Goal: Navigation & Orientation: Find specific page/section

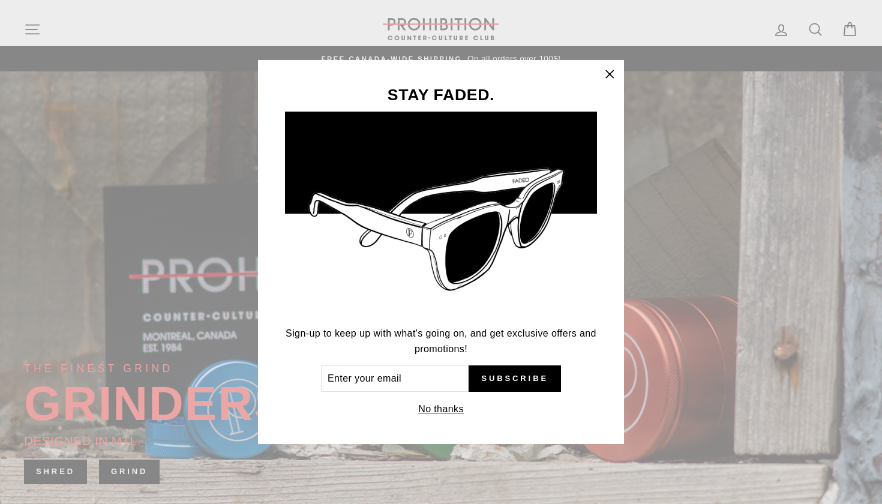
click at [28, 30] on div "STAY FADED. Sign-up to keep up with what's going on, and get exclusive offers a…" at bounding box center [441, 252] width 882 height 504
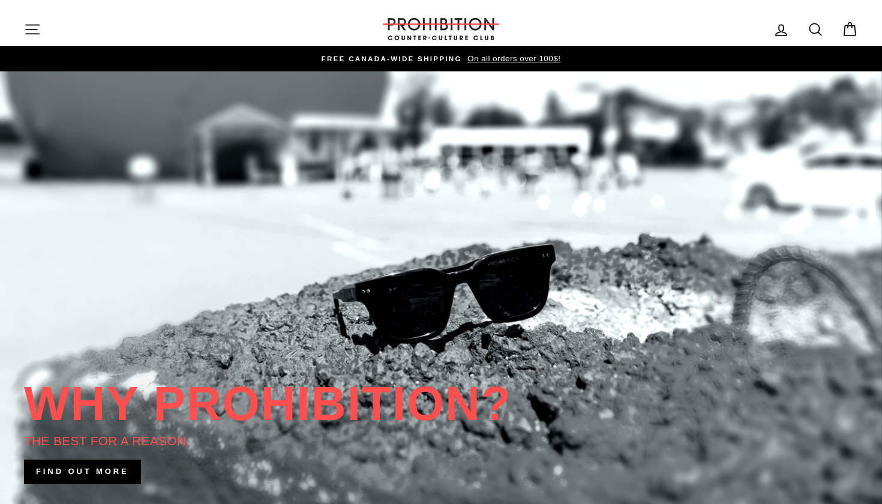
click at [23, 32] on button "Site navigation" at bounding box center [32, 29] width 31 height 26
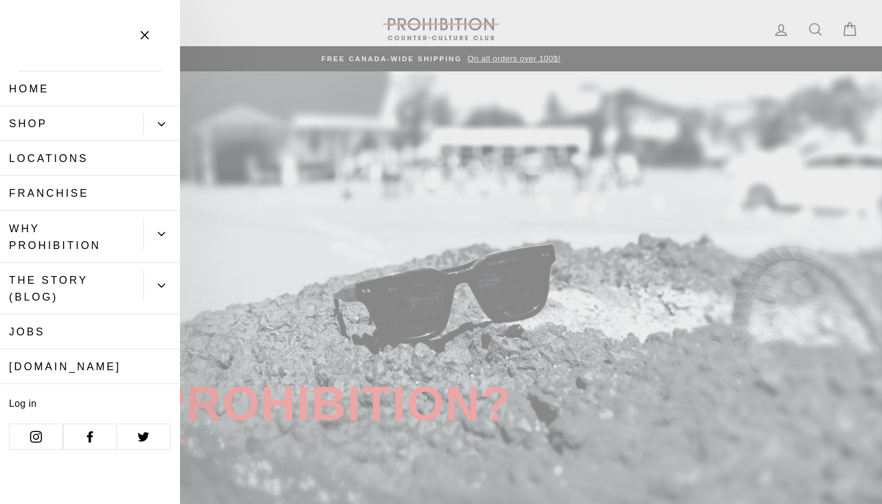
click at [160, 126] on icon "Primary" at bounding box center [161, 124] width 7 height 7
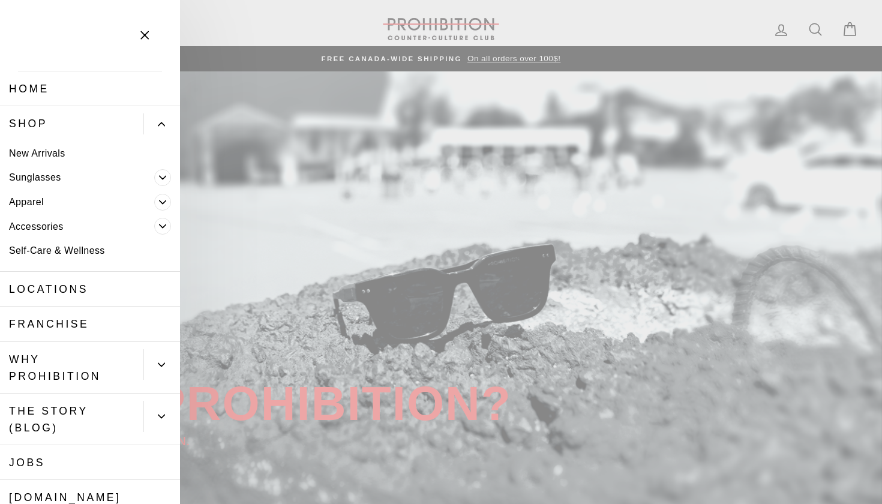
click at [160, 126] on icon "Primary" at bounding box center [161, 124] width 7 height 7
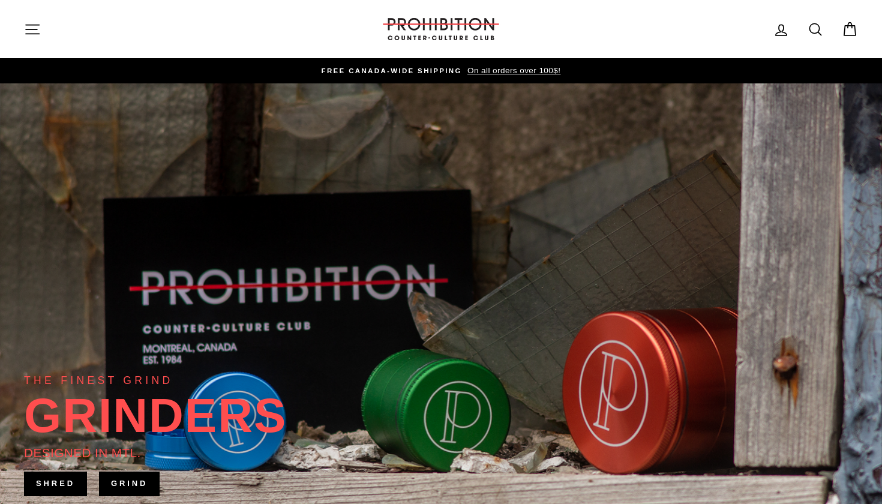
click at [26, 26] on icon "button" at bounding box center [32, 29] width 17 height 17
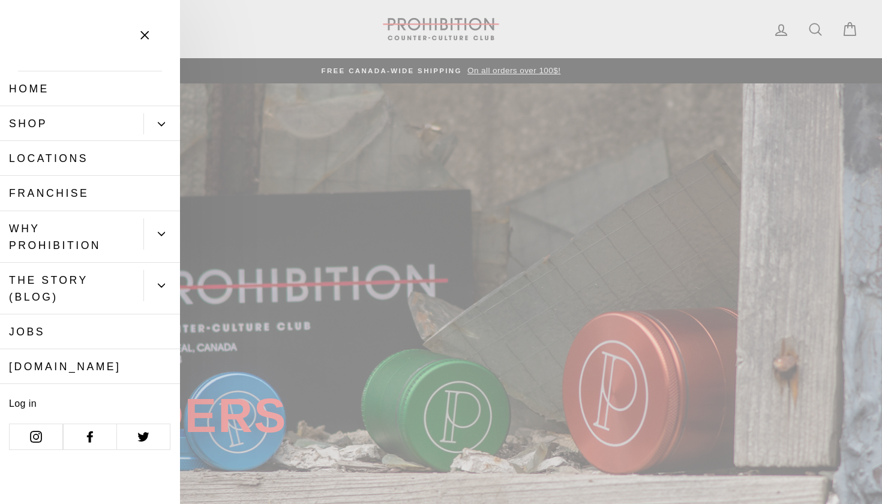
click at [162, 119] on button "Primary" at bounding box center [161, 123] width 37 height 21
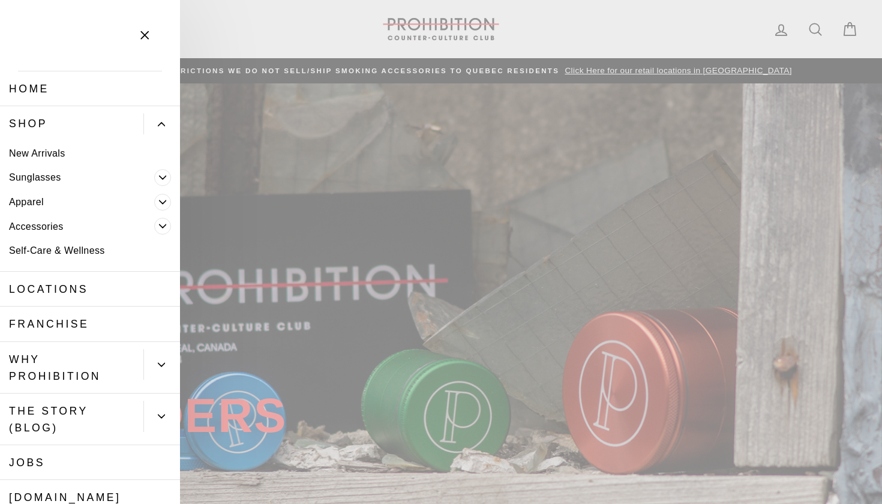
click at [167, 225] on span "Primary" at bounding box center [162, 226] width 17 height 17
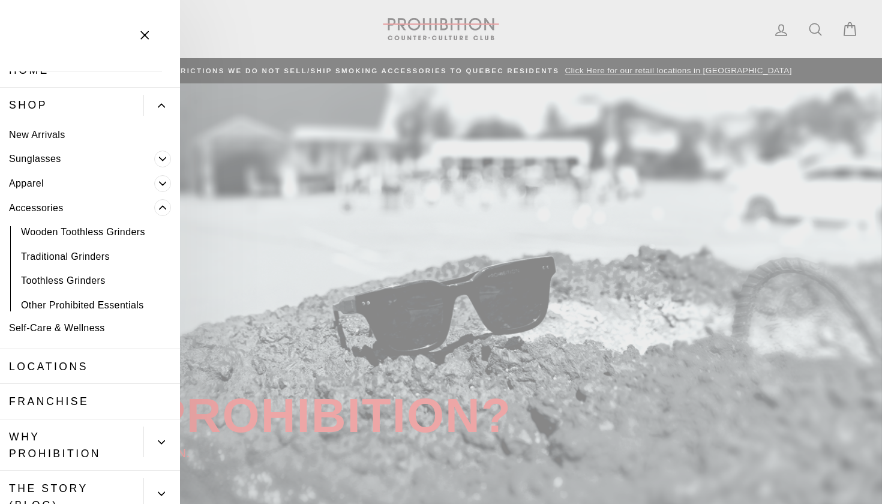
scroll to position [22, 0]
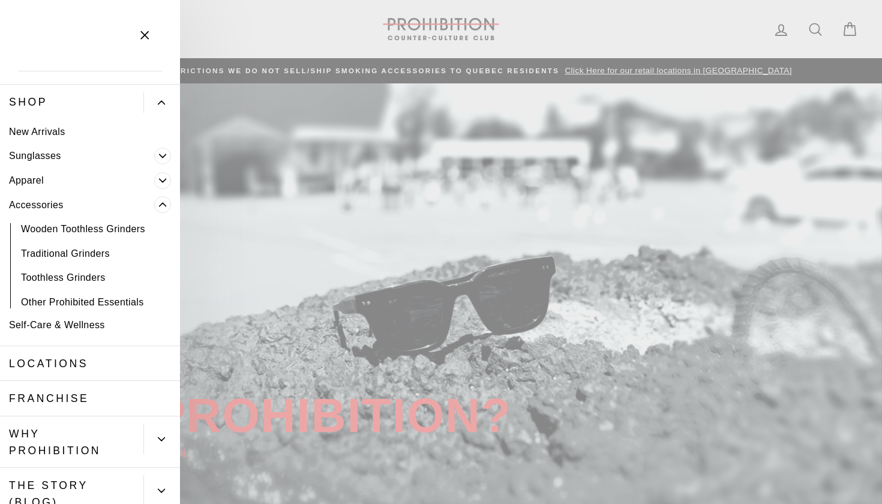
click at [101, 300] on link "Other Prohibited Essentials" at bounding box center [90, 302] width 180 height 25
